Goal: Information Seeking & Learning: Understand process/instructions

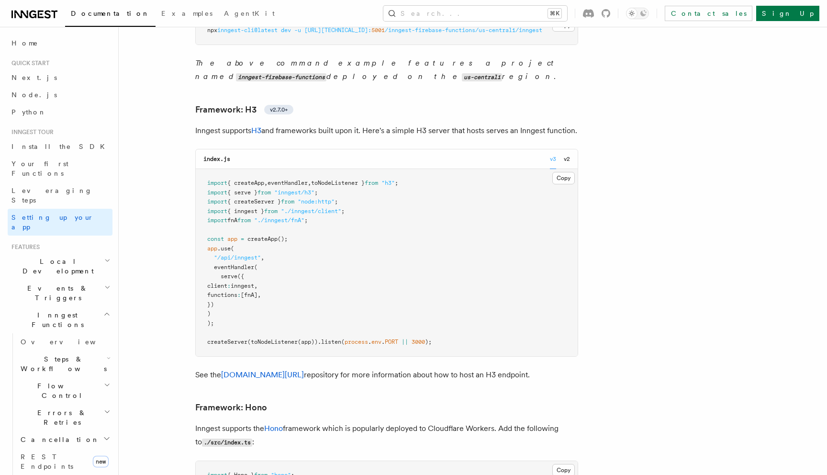
click at [571, 169] on pre "import { createApp , eventHandler , toNodeListener } from "h3" ; import { serve…" at bounding box center [387, 262] width 382 height 187
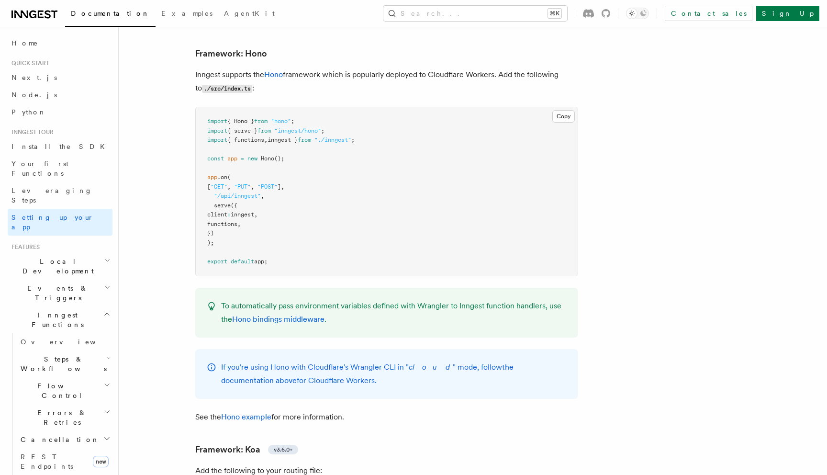
scroll to position [5079, 0]
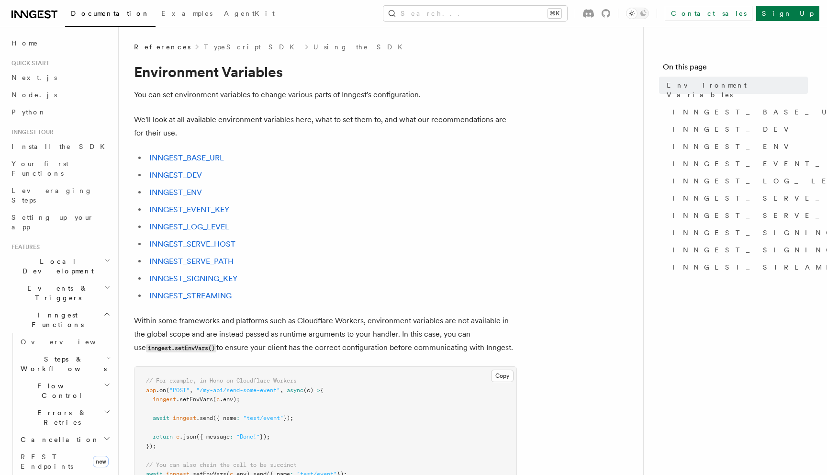
click at [264, 154] on li "INNGEST_BASE_URL" at bounding box center [332, 157] width 371 height 13
click at [194, 173] on link "INNGEST_DEV" at bounding box center [175, 174] width 53 height 9
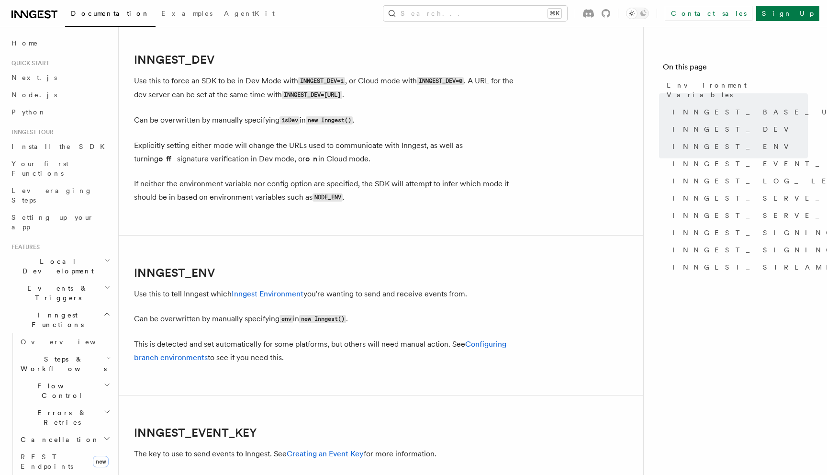
scroll to position [718, 0]
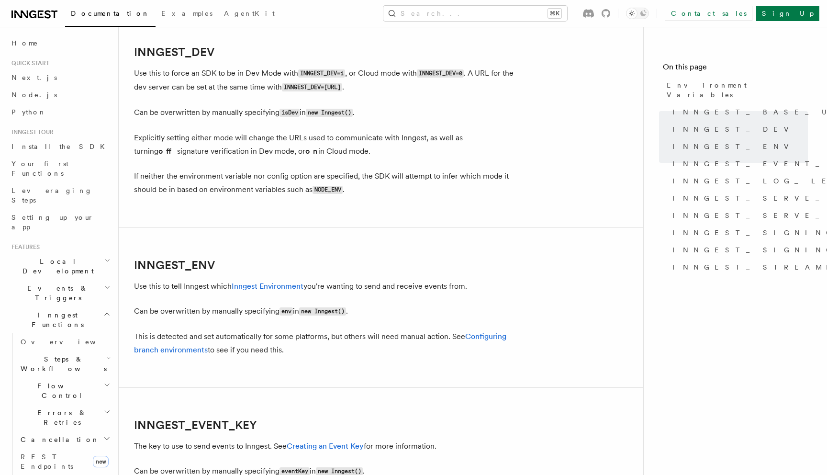
click at [320, 87] on code "INNGEST_DEV=http://localhost:8288" at bounding box center [312, 87] width 60 height 8
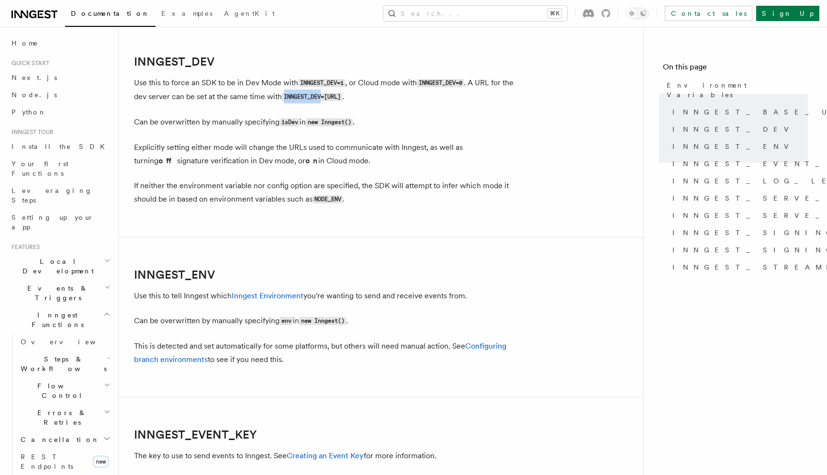
scroll to position [705, 0]
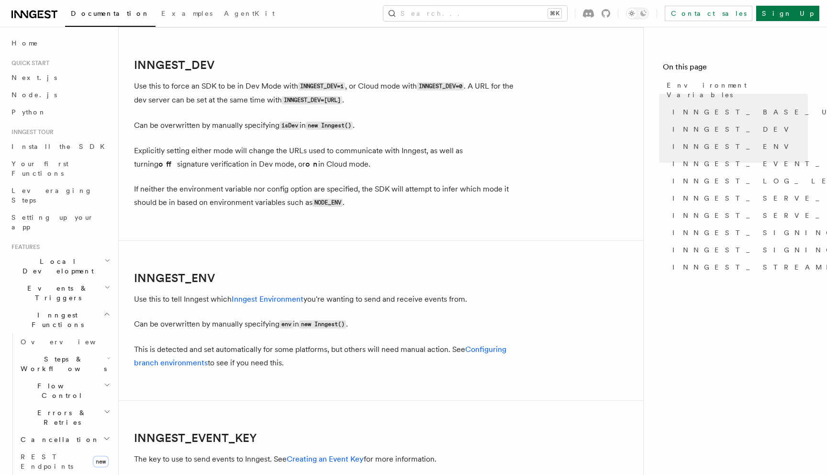
click at [287, 121] on p "Can be overwritten by manually specifying isDev in new Inngest() ." at bounding box center [325, 126] width 383 height 14
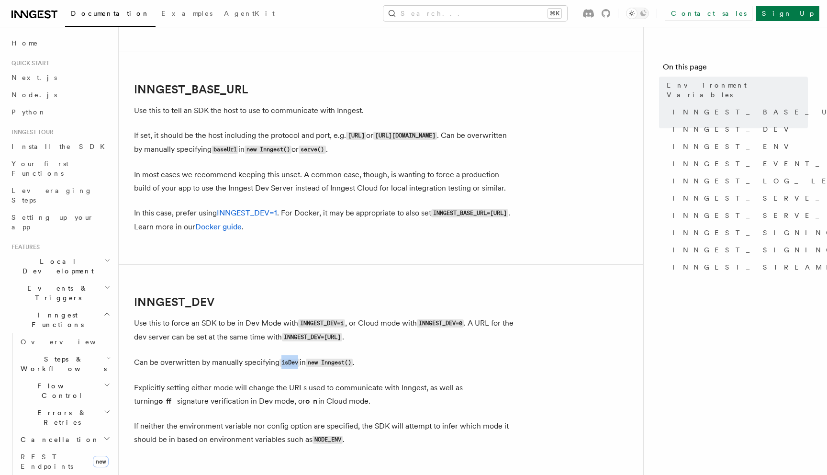
scroll to position [467, 0]
click at [331, 136] on p "If set, it should be the host including the protocol and port, e.g. http://loca…" at bounding box center [325, 144] width 383 height 28
click at [187, 90] on link "INNGEST_BASE_URL" at bounding box center [191, 90] width 114 height 13
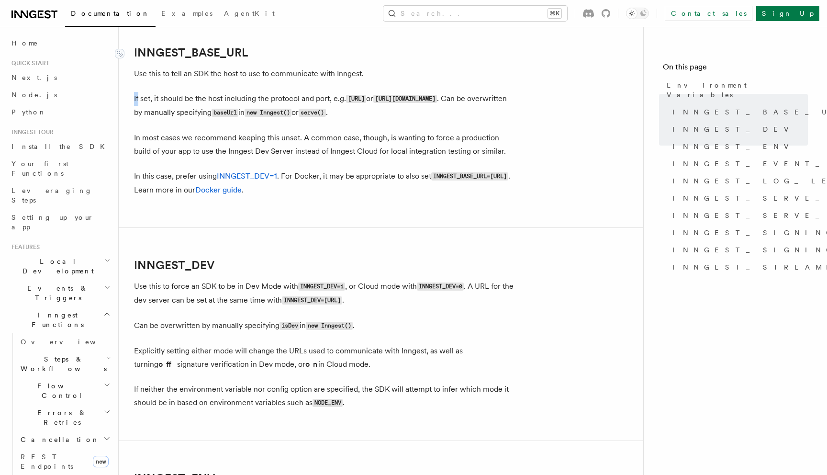
click at [204, 48] on link "INNGEST_BASE_URL" at bounding box center [191, 52] width 114 height 13
click at [219, 52] on link "INNGEST_BASE_URL" at bounding box center [191, 52] width 114 height 13
click at [257, 98] on p "If set, it should be the host including the protocol and port, e.g. http://loca…" at bounding box center [325, 106] width 383 height 28
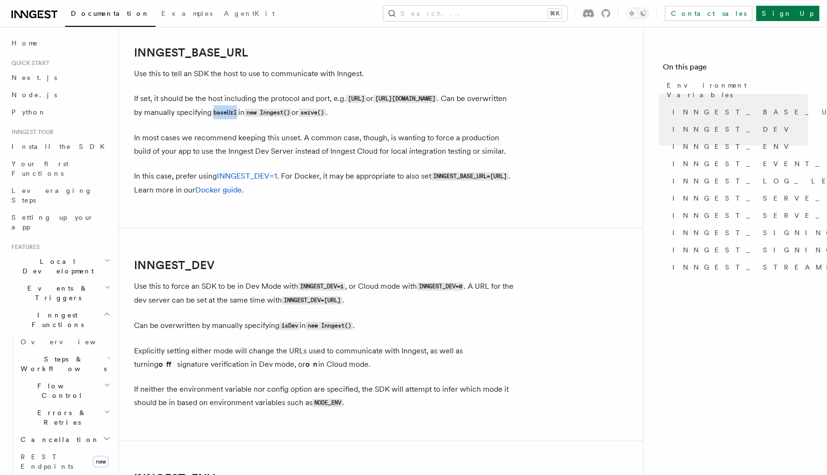
drag, startPoint x: 282, startPoint y: 113, endPoint x: 308, endPoint y: 113, distance: 25.9
click at [238, 113] on code "baseUrl" at bounding box center [225, 113] width 27 height 8
click at [292, 113] on code "new Inngest()" at bounding box center [268, 113] width 47 height 8
click at [238, 115] on code "baseUrl" at bounding box center [225, 113] width 27 height 8
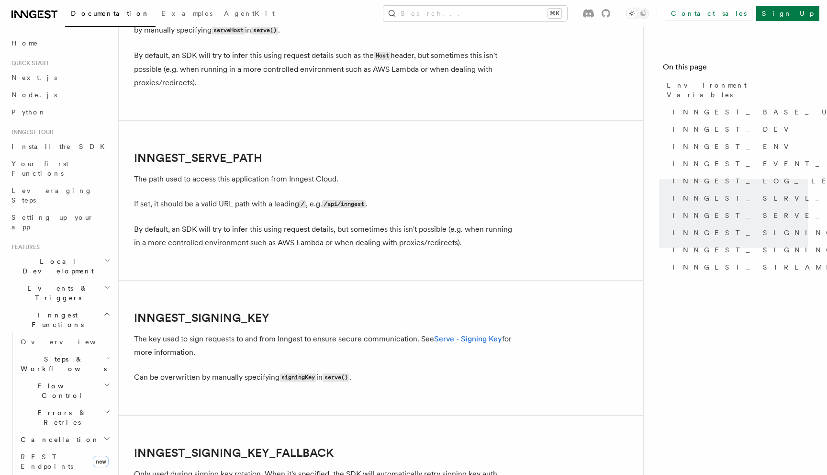
scroll to position [1418, 0]
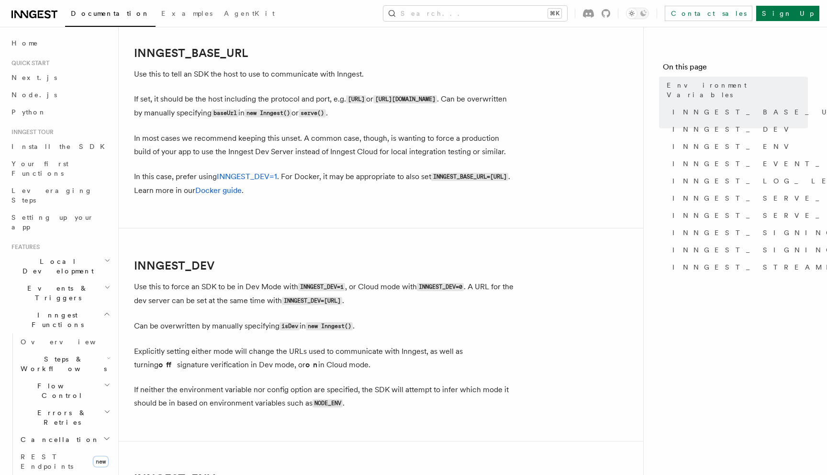
scroll to position [505, 0]
click at [736, 262] on span "INNGEST_STREAMING" at bounding box center [765, 267] width 185 height 10
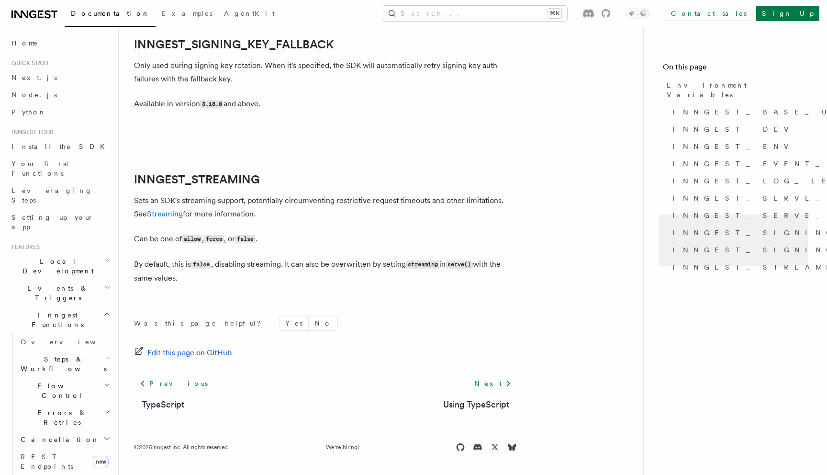
scroll to position [1830, 0]
